Goal: Task Accomplishment & Management: Use online tool/utility

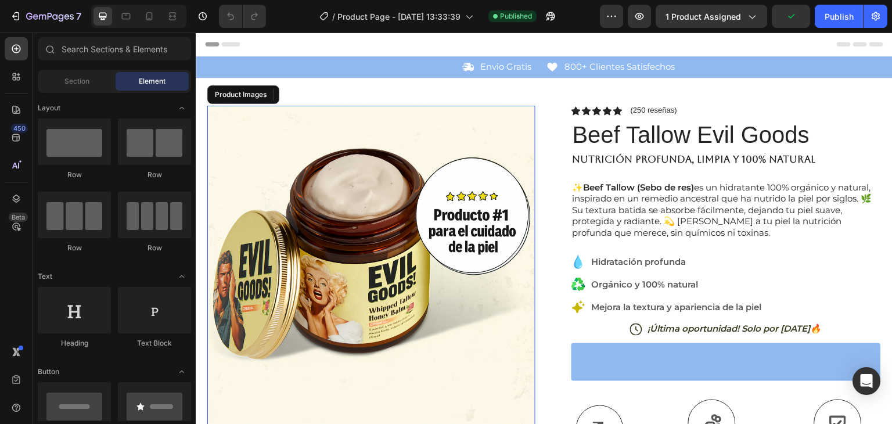
click at [400, 133] on img at bounding box center [371, 270] width 328 height 328
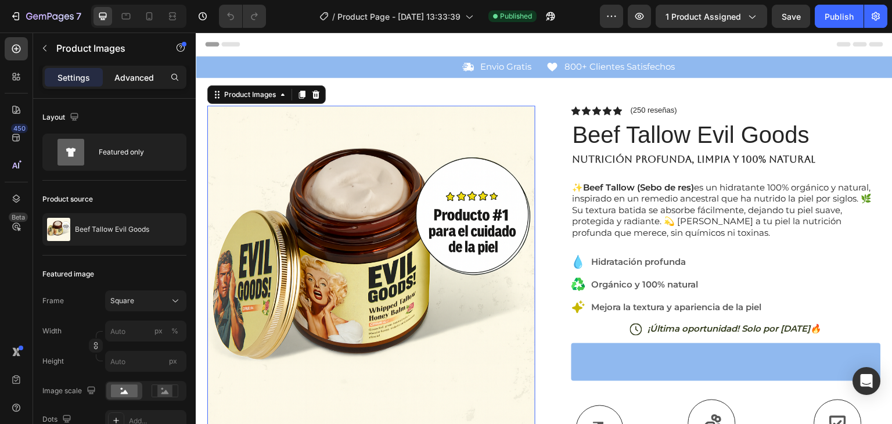
click at [136, 80] on p "Advanced" at bounding box center [134, 77] width 40 height 12
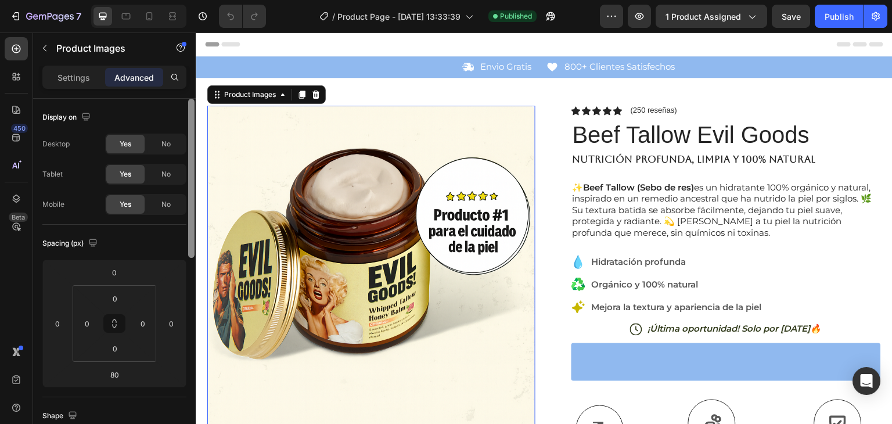
drag, startPoint x: 192, startPoint y: 205, endPoint x: 181, endPoint y: 132, distance: 73.4
click at [181, 132] on div "Display on Desktop Yes No Tablet Yes No Mobile Yes No Spacing (px) 0 0 80 0 0 0…" at bounding box center [114, 278] width 163 height 358
click at [71, 71] on p "Settings" at bounding box center [74, 77] width 33 height 12
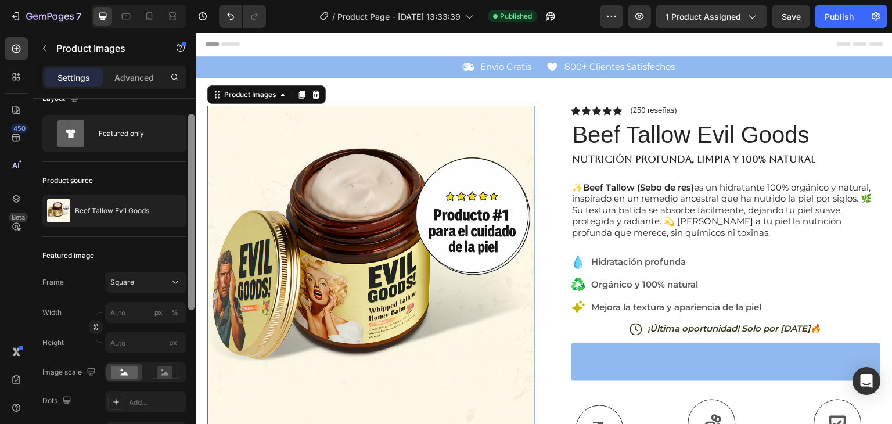
scroll to position [22, 0]
drag, startPoint x: 191, startPoint y: 124, endPoint x: 191, endPoint y: 136, distance: 12.2
click at [191, 136] on div at bounding box center [191, 208] width 6 height 196
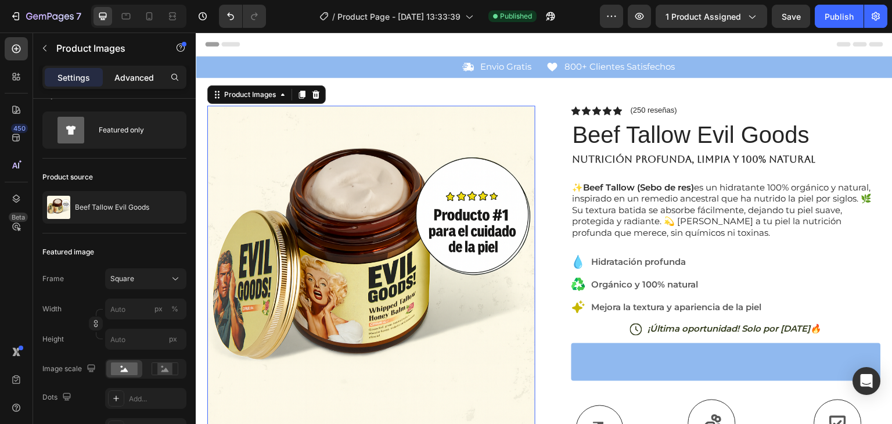
click at [138, 80] on p "Advanced" at bounding box center [134, 77] width 40 height 12
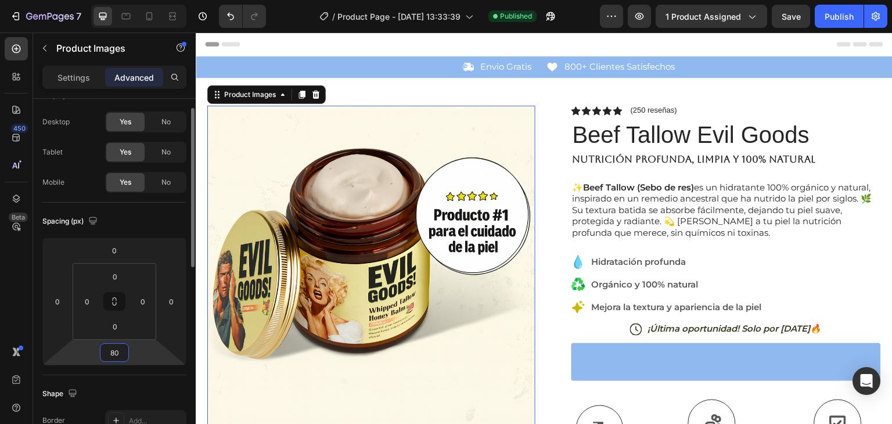
click at [119, 351] on input "80" at bounding box center [114, 352] width 23 height 17
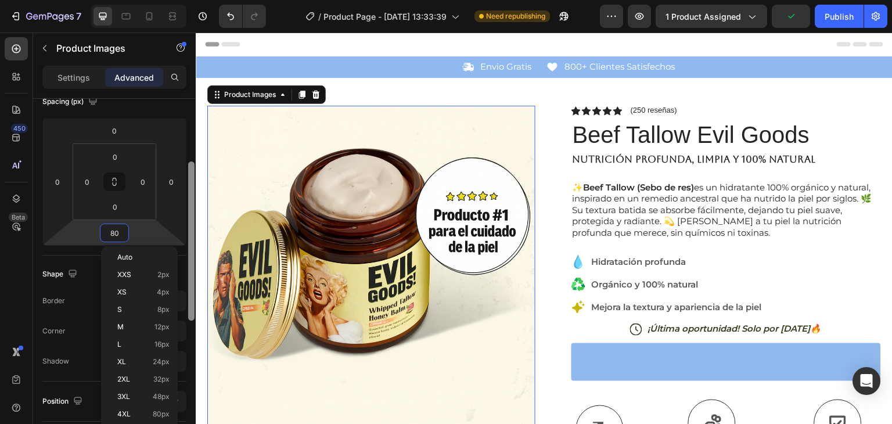
scroll to position [178, 0]
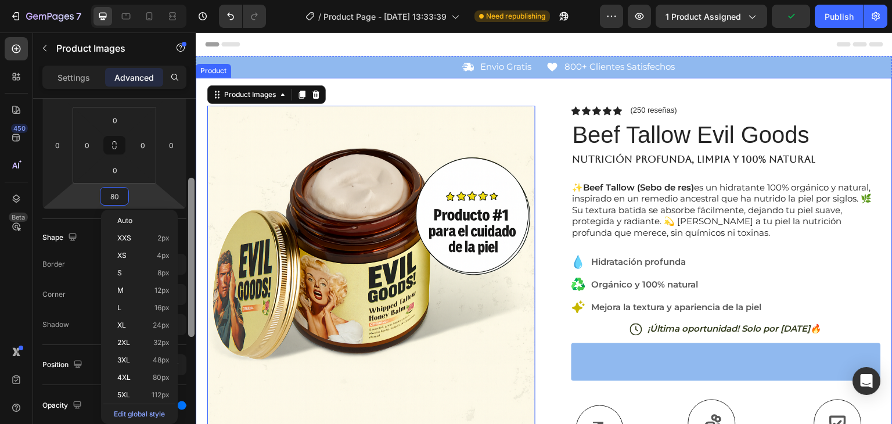
drag, startPoint x: 386, startPoint y: 250, endPoint x: 199, endPoint y: 301, distance: 194.5
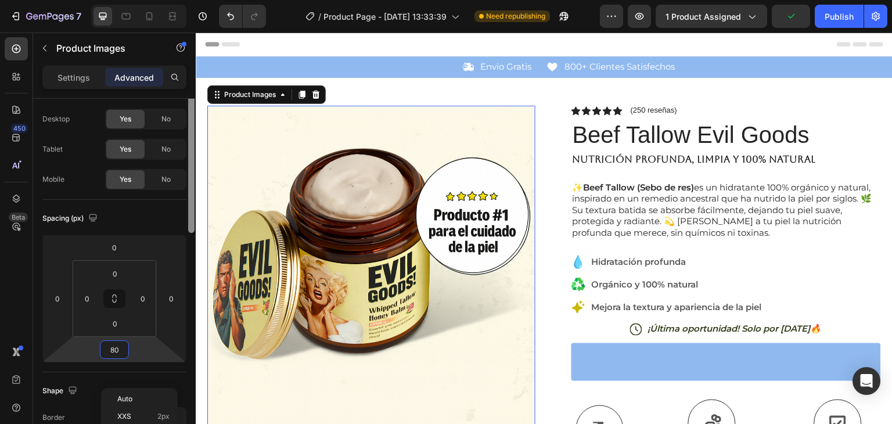
scroll to position [0, 0]
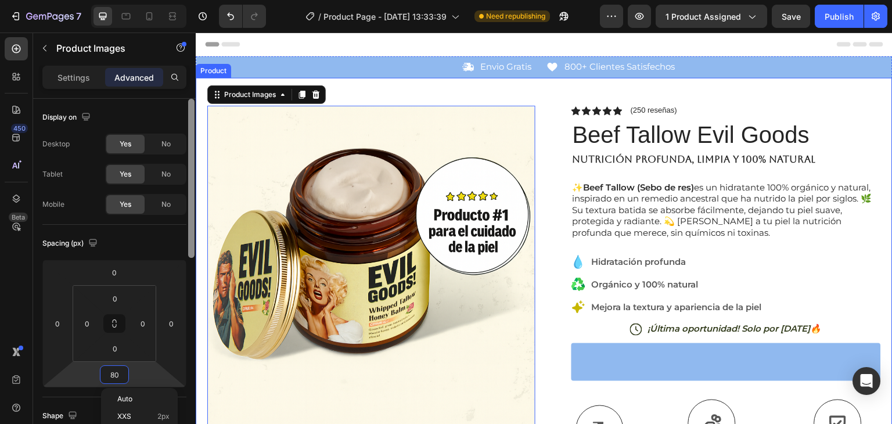
click at [401, 86] on div "Product Images 80 Icon Icon Icon Icon Icon Icon List “Increíble crema: piel sua…" at bounding box center [544, 363] width 697 height 570
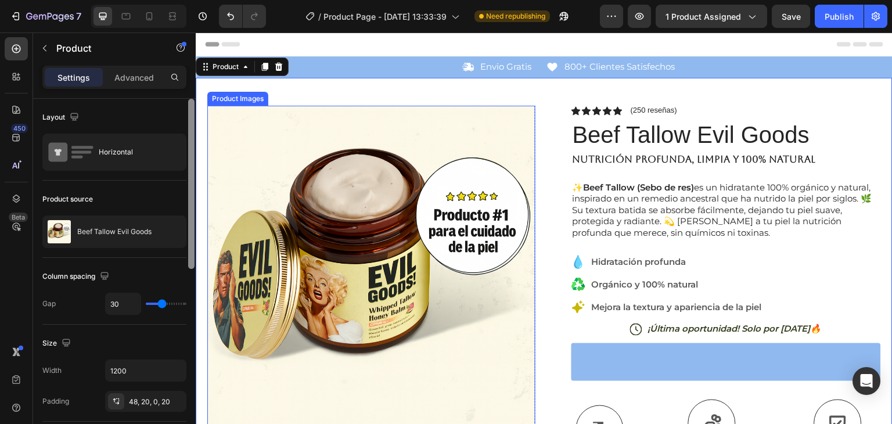
click at [237, 175] on img at bounding box center [371, 270] width 328 height 328
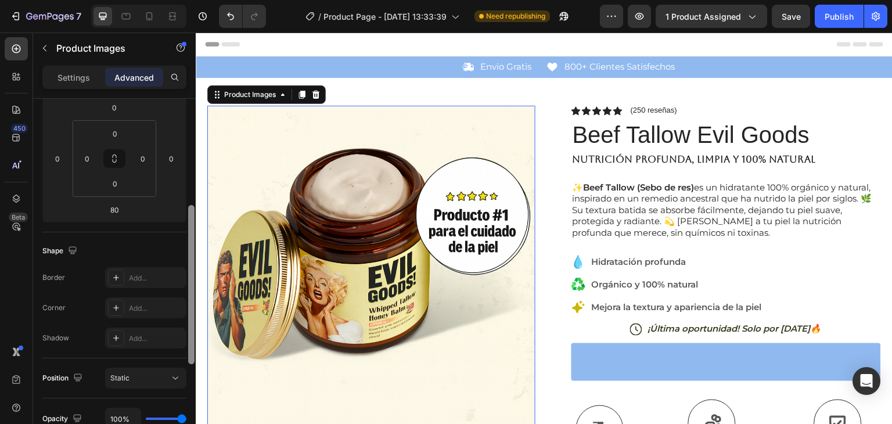
scroll to position [200, 0]
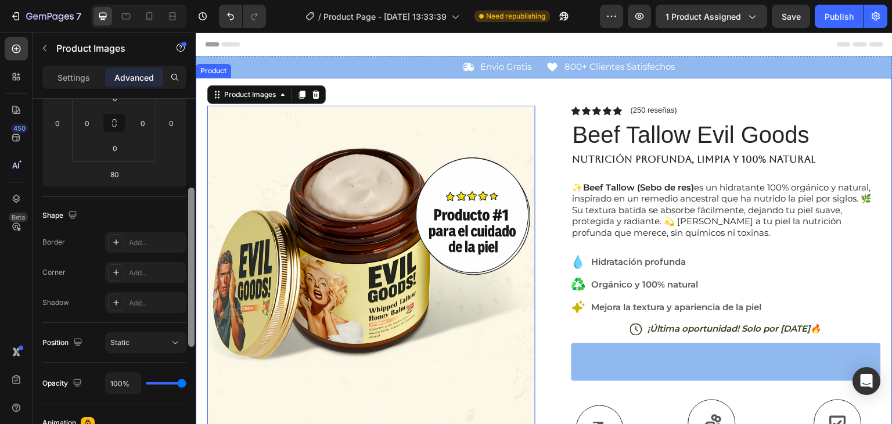
drag, startPoint x: 387, startPoint y: 160, endPoint x: 198, endPoint y: 224, distance: 199.7
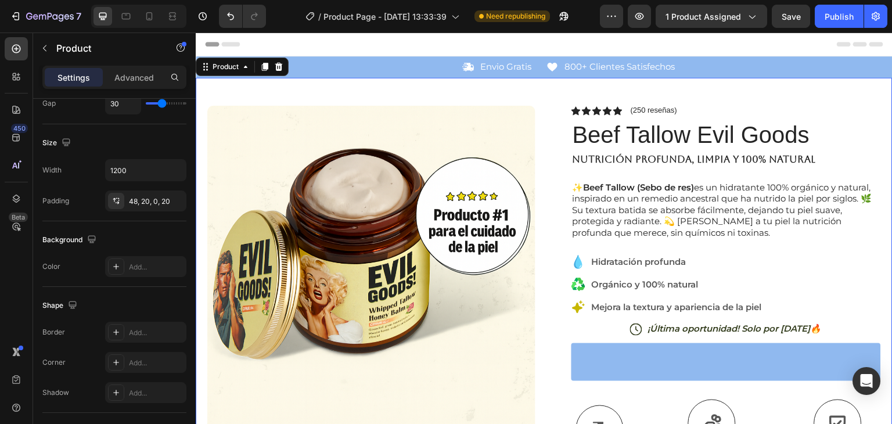
scroll to position [0, 0]
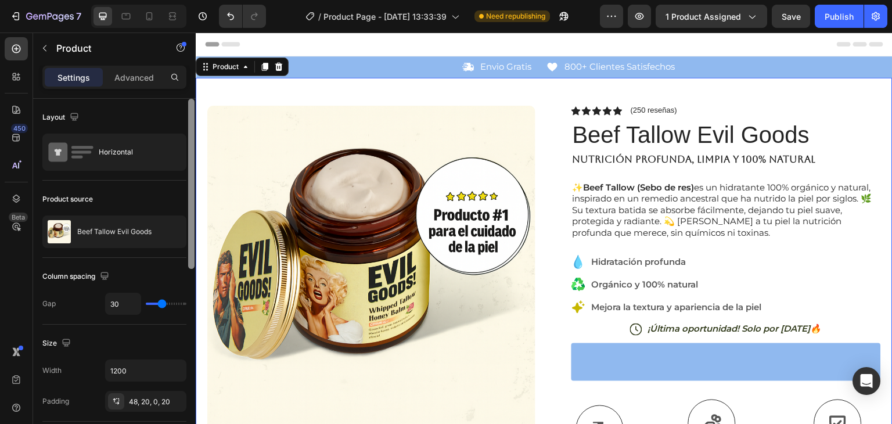
click at [58, 77] on p "Settings" at bounding box center [74, 77] width 33 height 12
click at [59, 77] on p "Settings" at bounding box center [74, 77] width 33 height 12
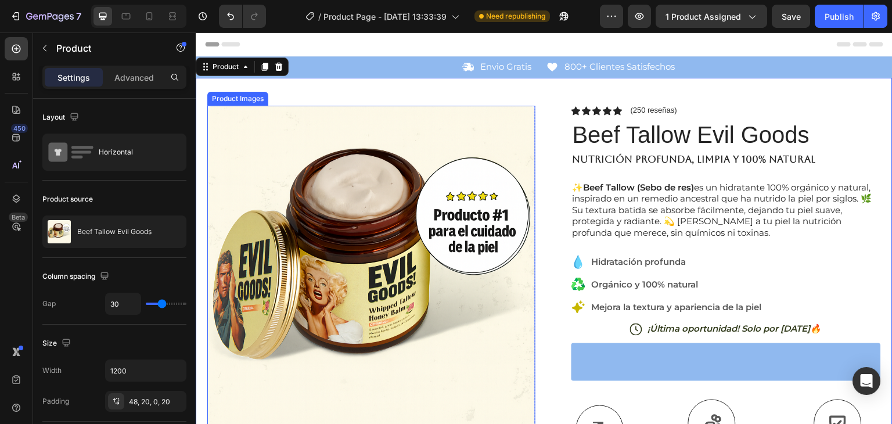
click at [274, 108] on img at bounding box center [371, 270] width 328 height 328
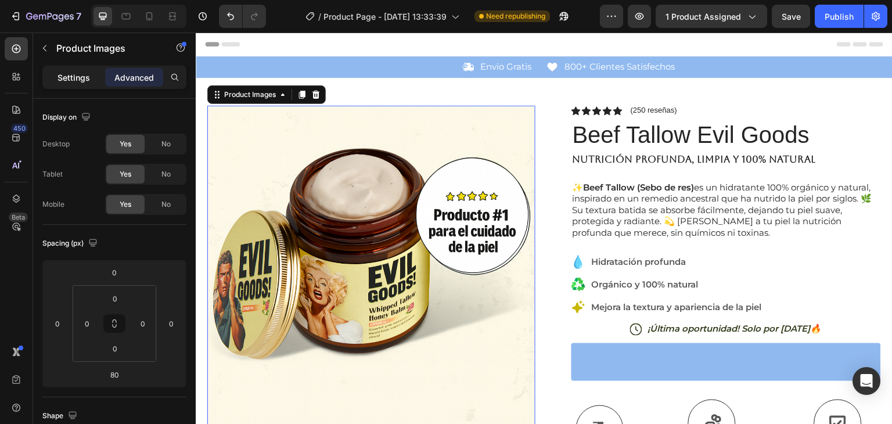
click at [66, 80] on p "Settings" at bounding box center [74, 77] width 33 height 12
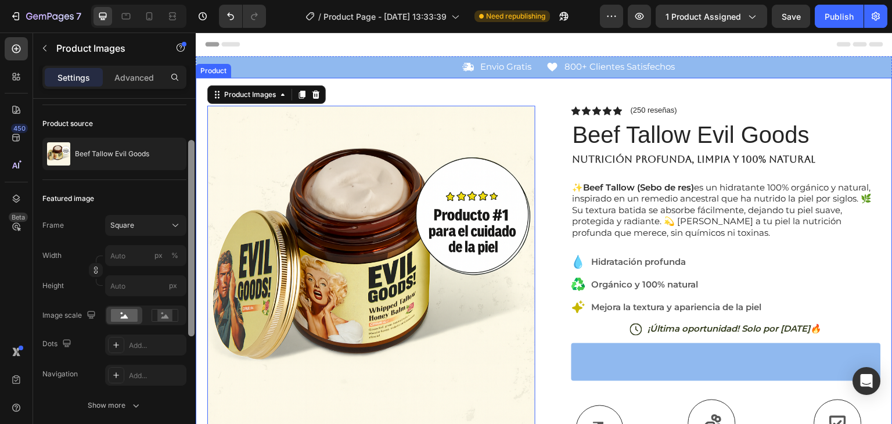
drag, startPoint x: 386, startPoint y: 164, endPoint x: 201, endPoint y: 199, distance: 188.1
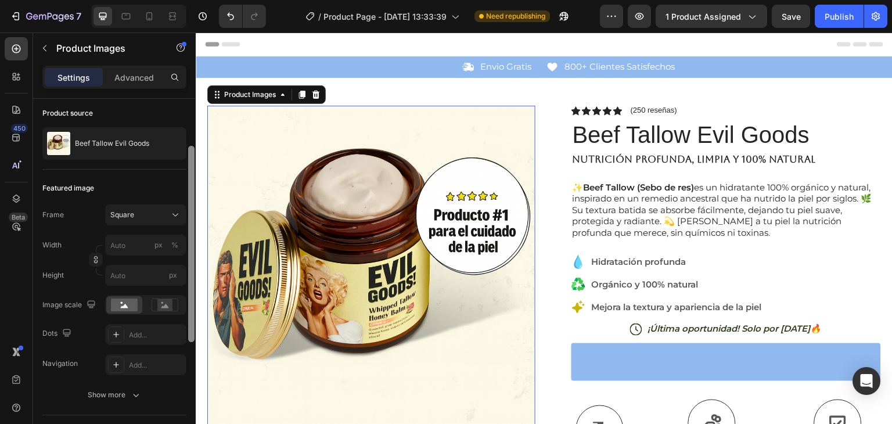
scroll to position [87, 0]
click at [113, 180] on div "Featured image" at bounding box center [114, 187] width 144 height 19
click at [166, 215] on div "Square" at bounding box center [138, 214] width 57 height 10
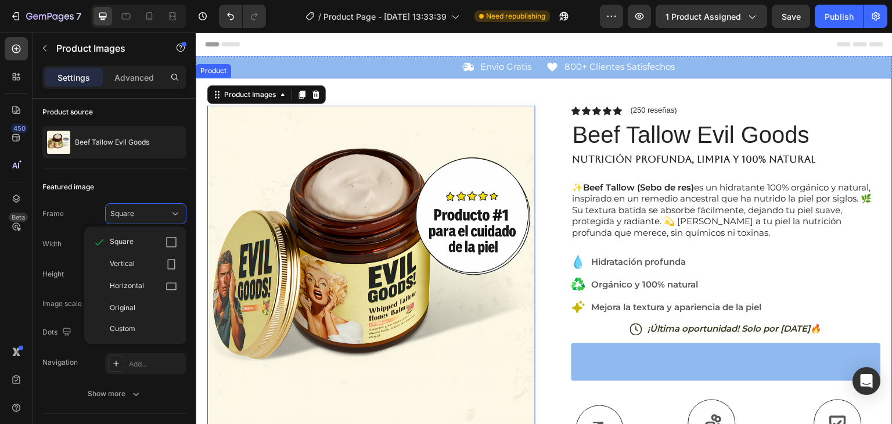
click at [390, 90] on div "Product Images 80 Icon Icon Icon Icon Icon Icon List “Increíble crema: piel sua…" at bounding box center [544, 363] width 697 height 570
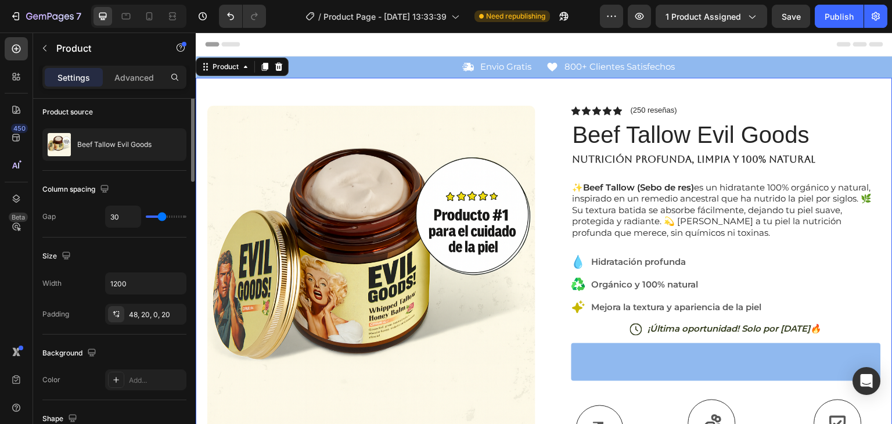
scroll to position [0, 0]
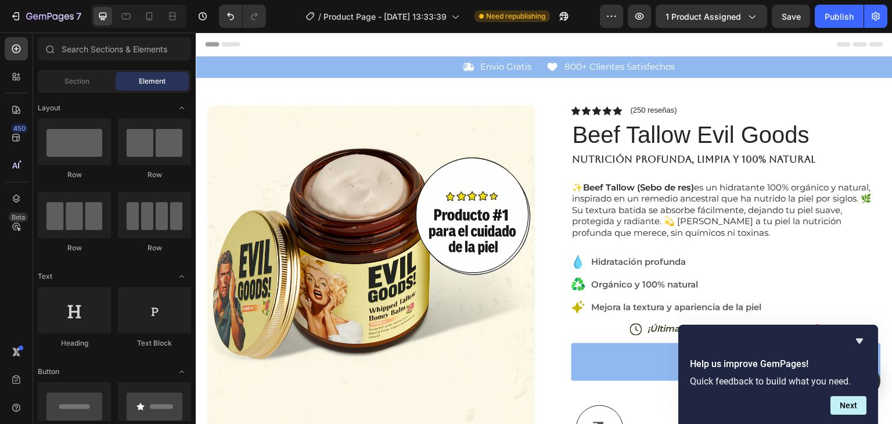
click at [525, 43] on div "Header" at bounding box center [544, 44] width 679 height 23
